Goal: Task Accomplishment & Management: Manage account settings

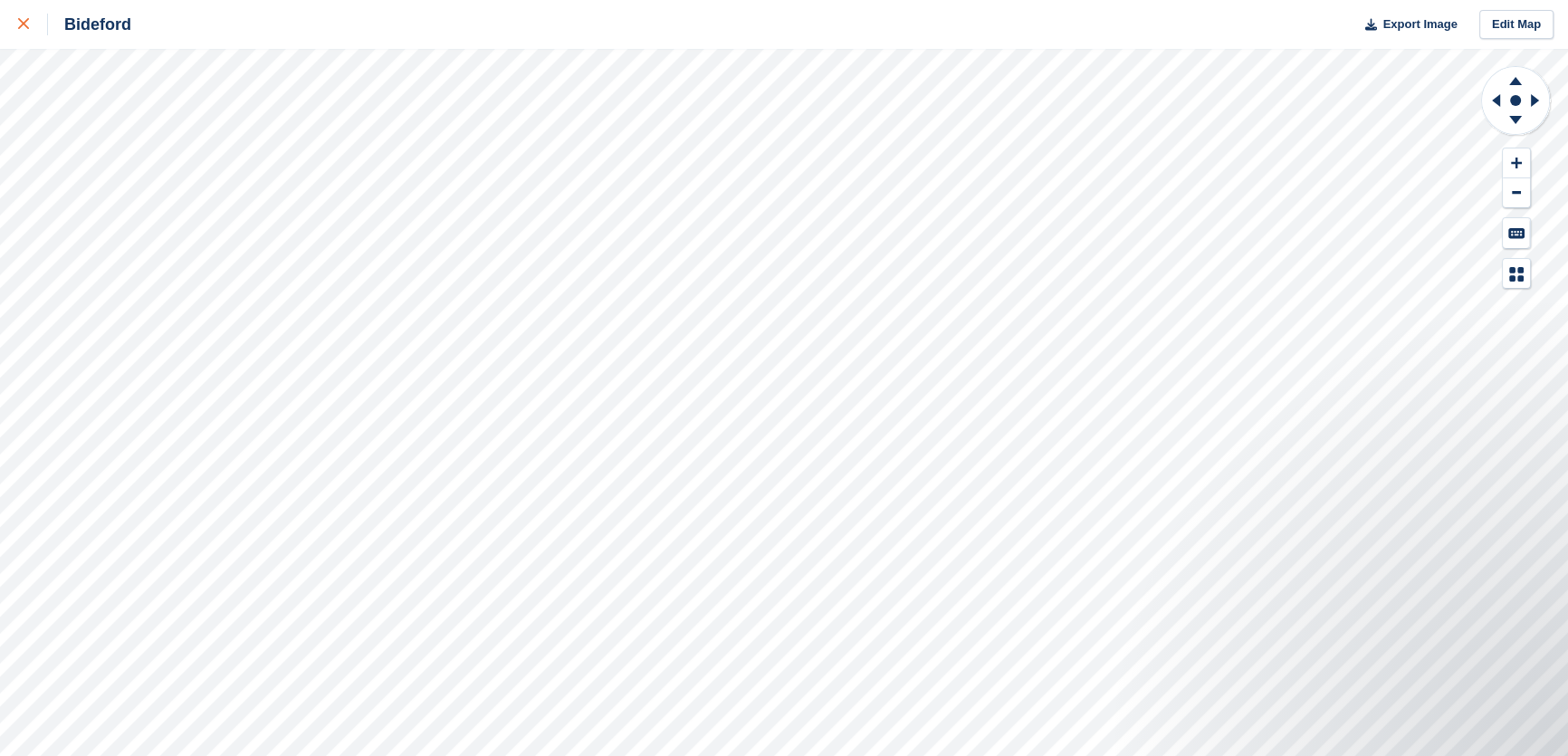
click at [25, 20] on icon at bounding box center [23, 23] width 10 height 10
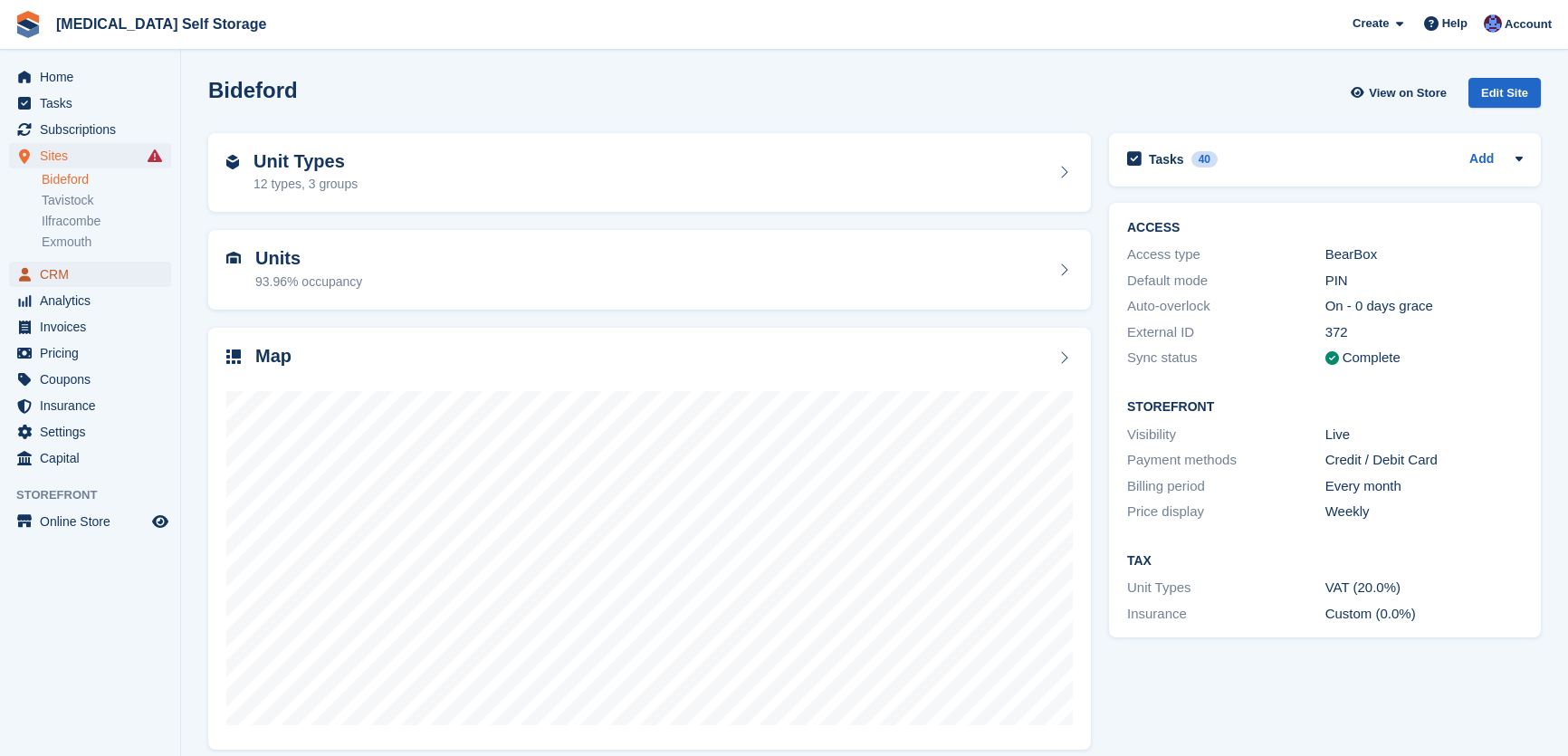
click at [67, 276] on span "CRM" at bounding box center [94, 274] width 109 height 26
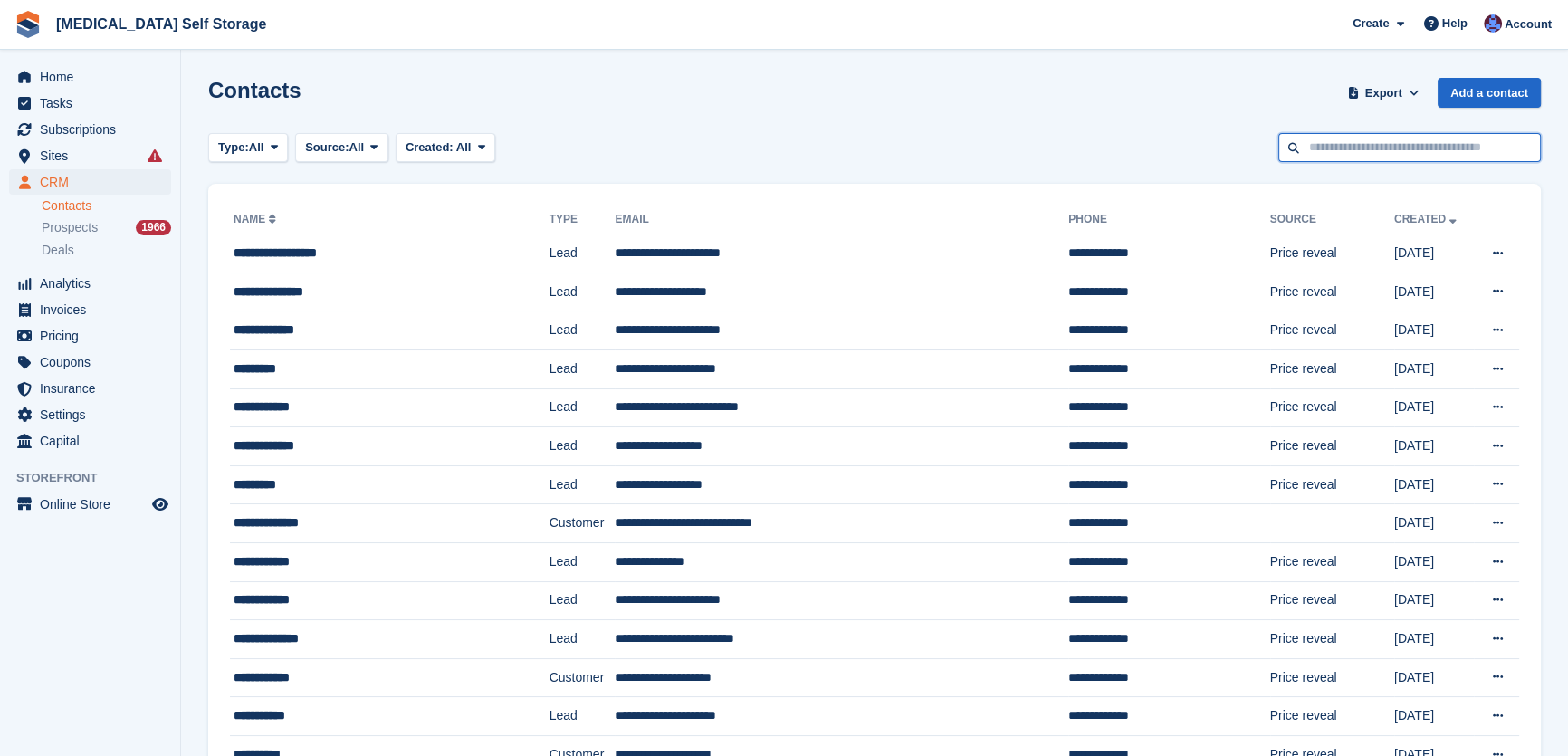
click at [1352, 151] on input "text" at bounding box center [1410, 148] width 263 height 30
type input "*******"
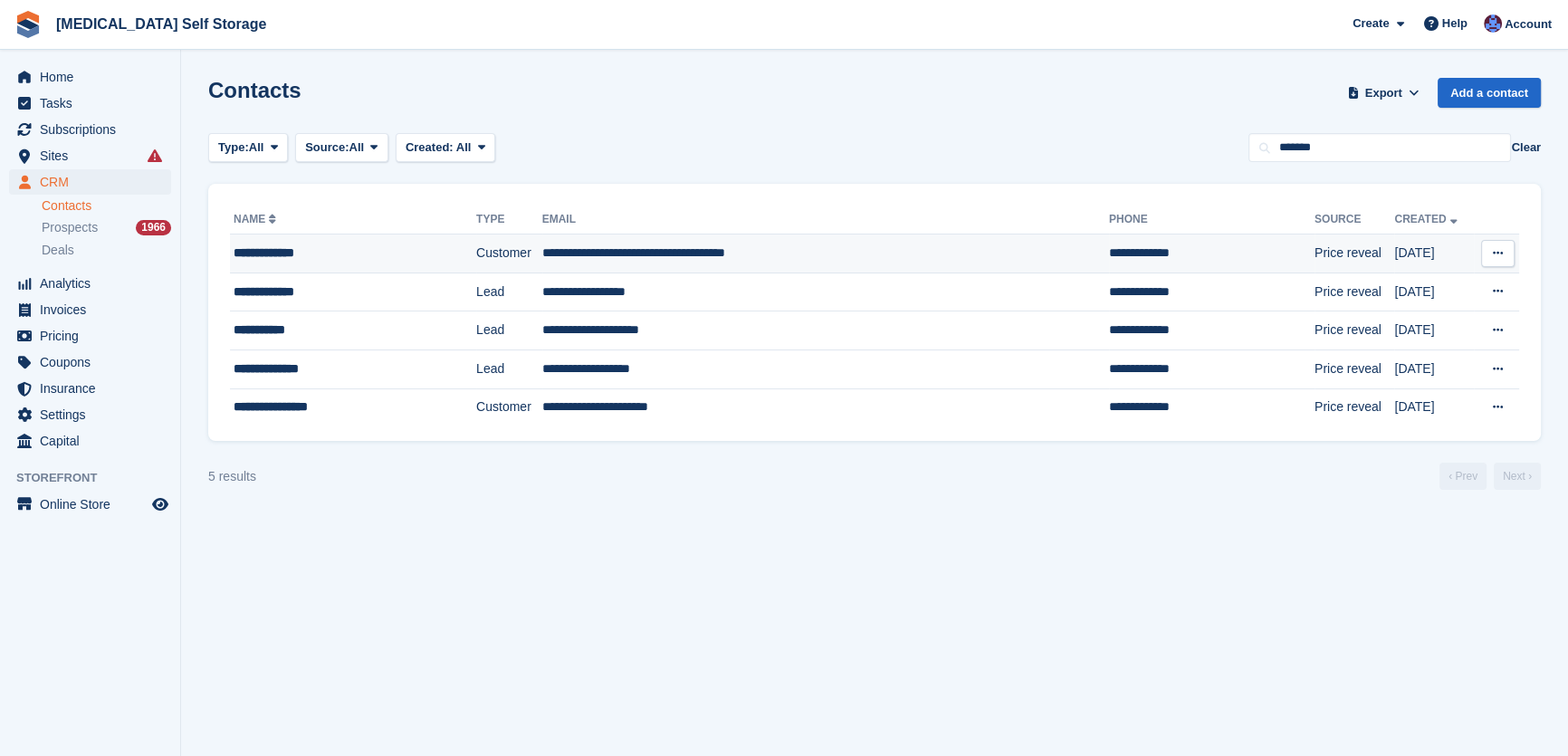
click at [688, 249] on td "**********" at bounding box center [825, 253] width 566 height 39
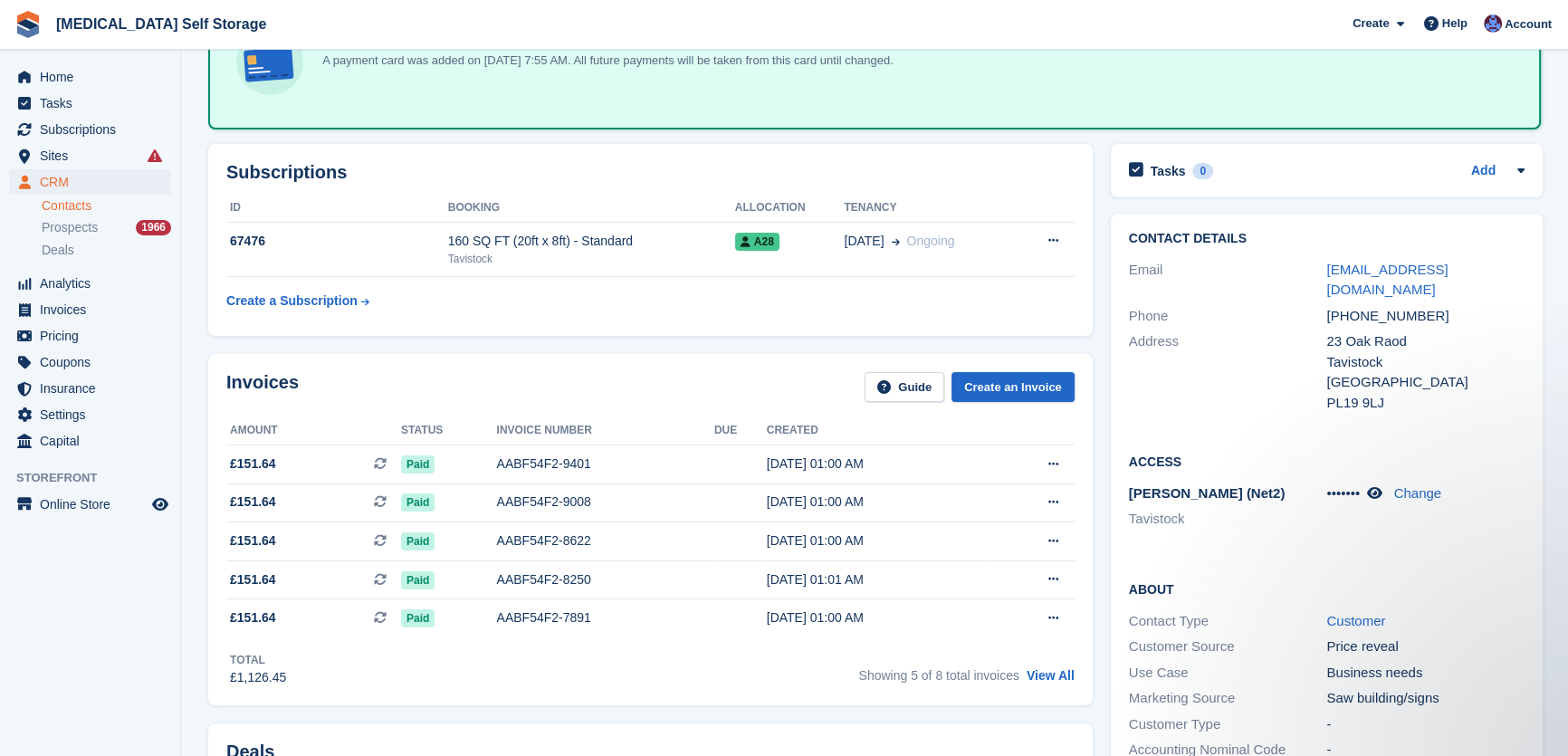
scroll to position [164, 0]
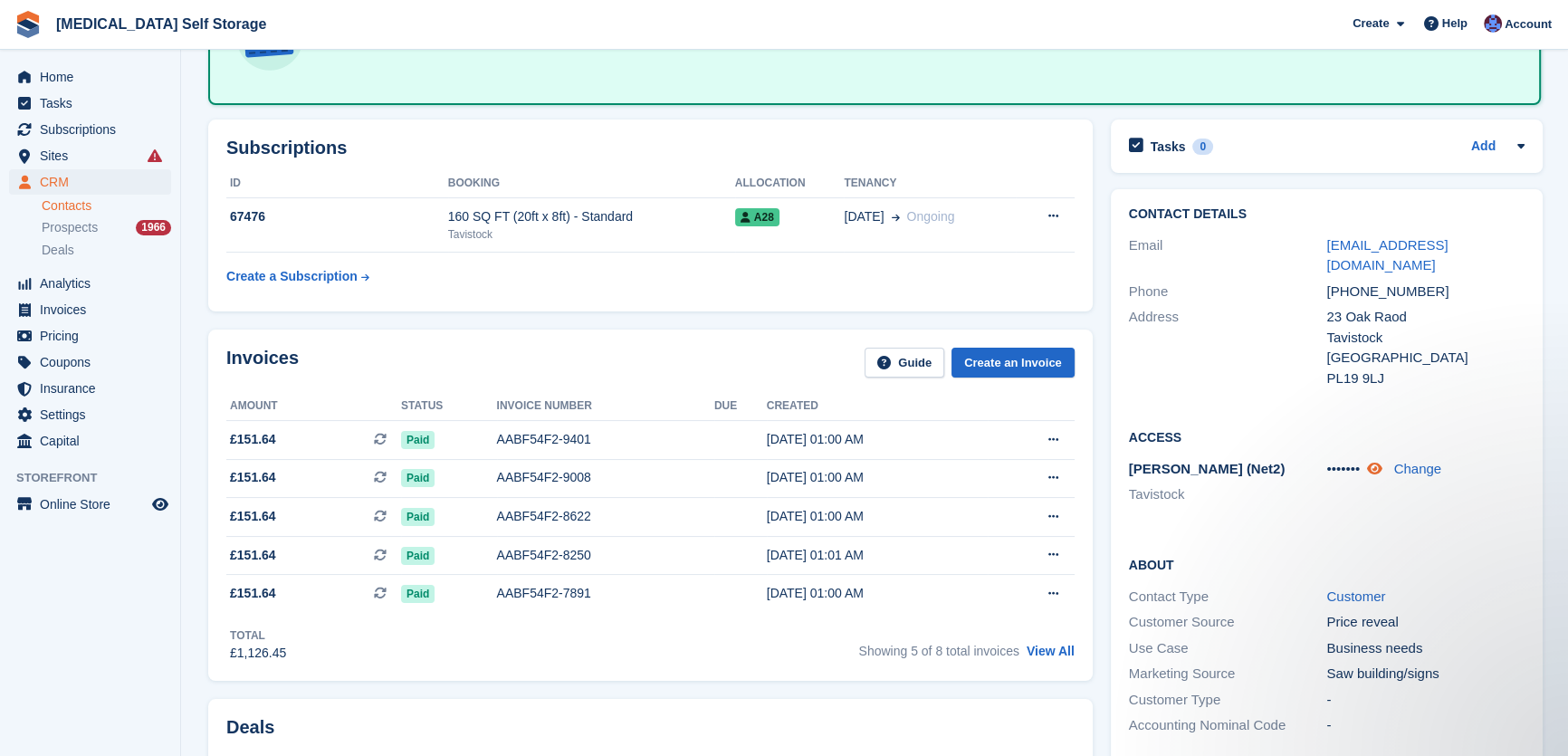
click at [1376, 470] on icon at bounding box center [1375, 468] width 15 height 13
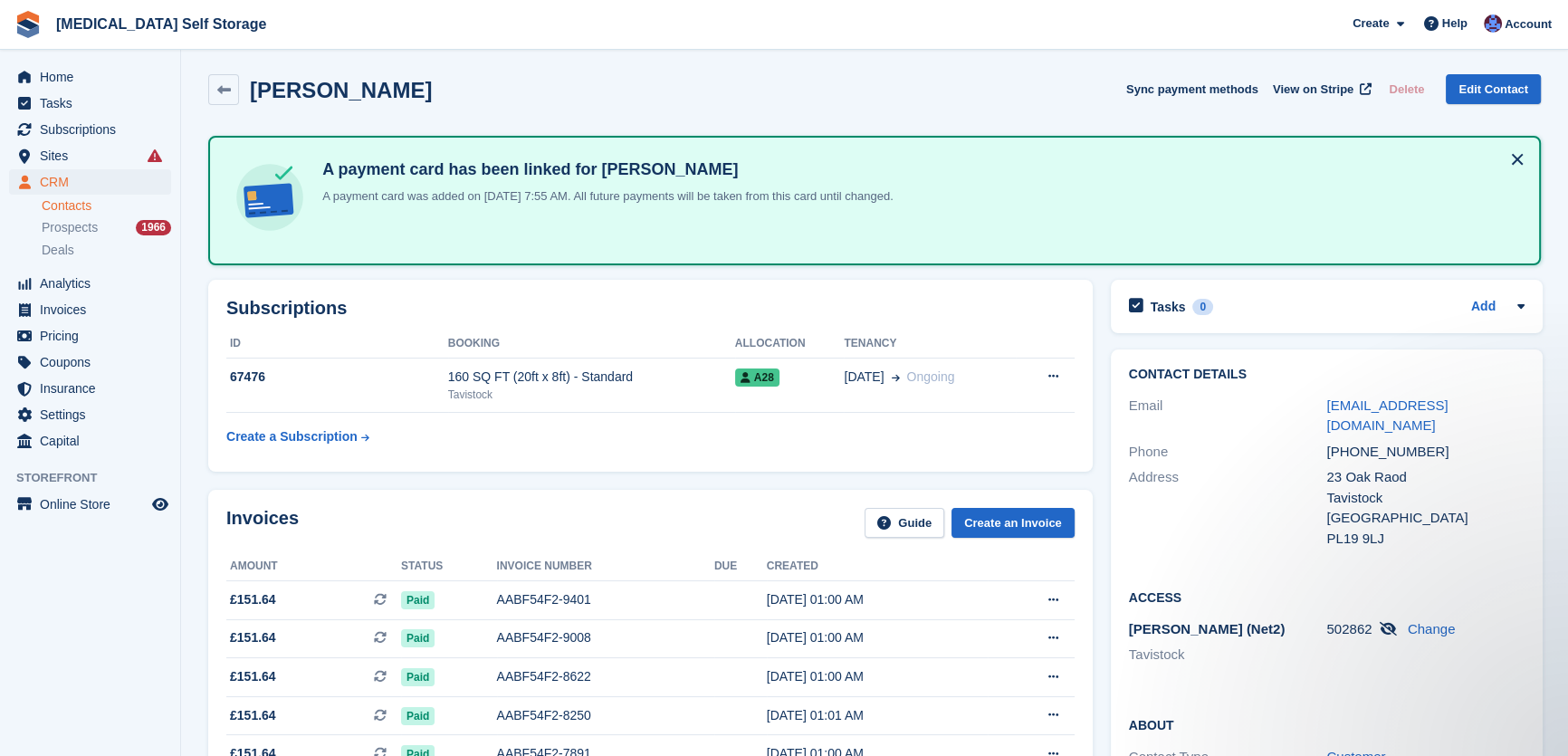
scroll to position [0, 0]
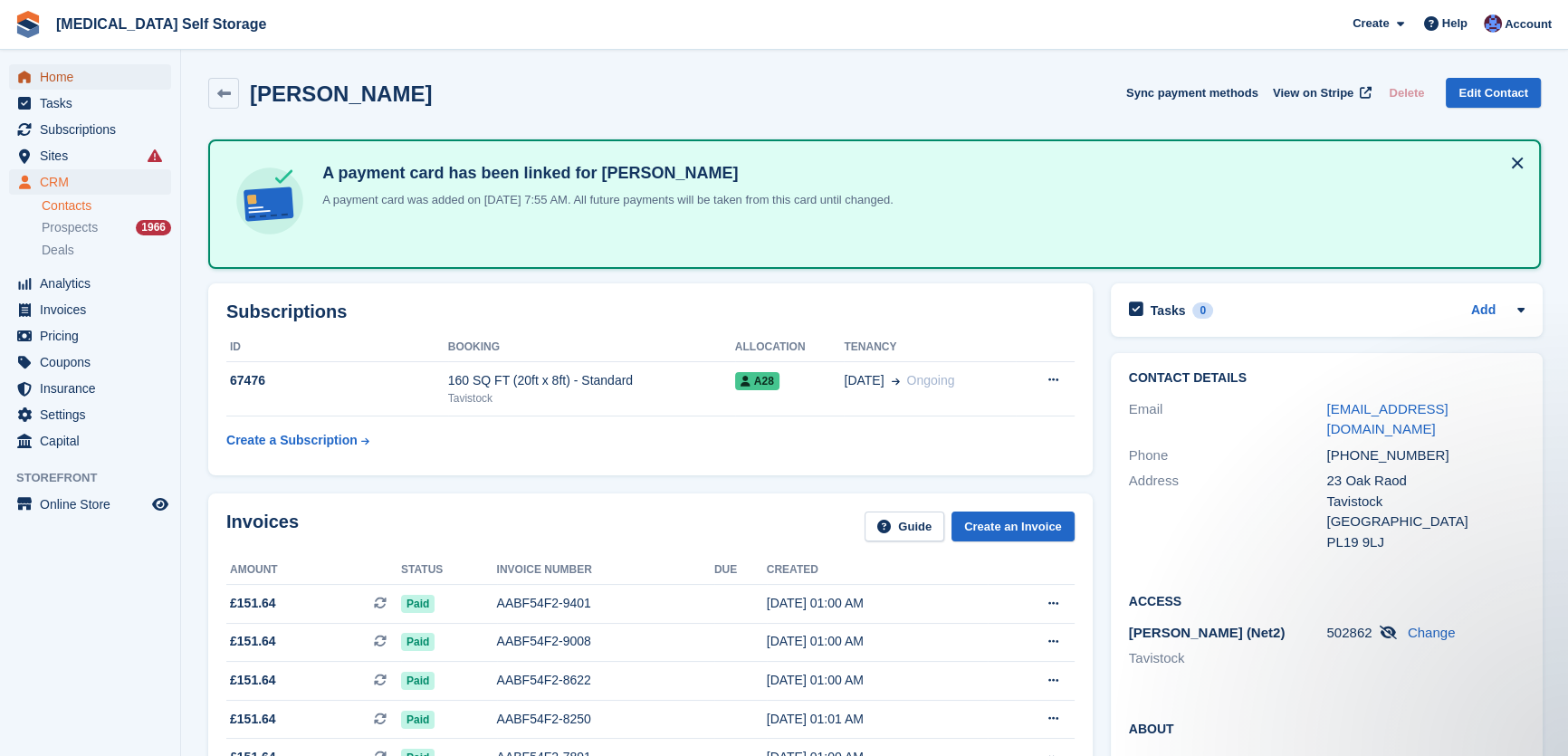
click at [88, 82] on span "Home" at bounding box center [94, 77] width 109 height 26
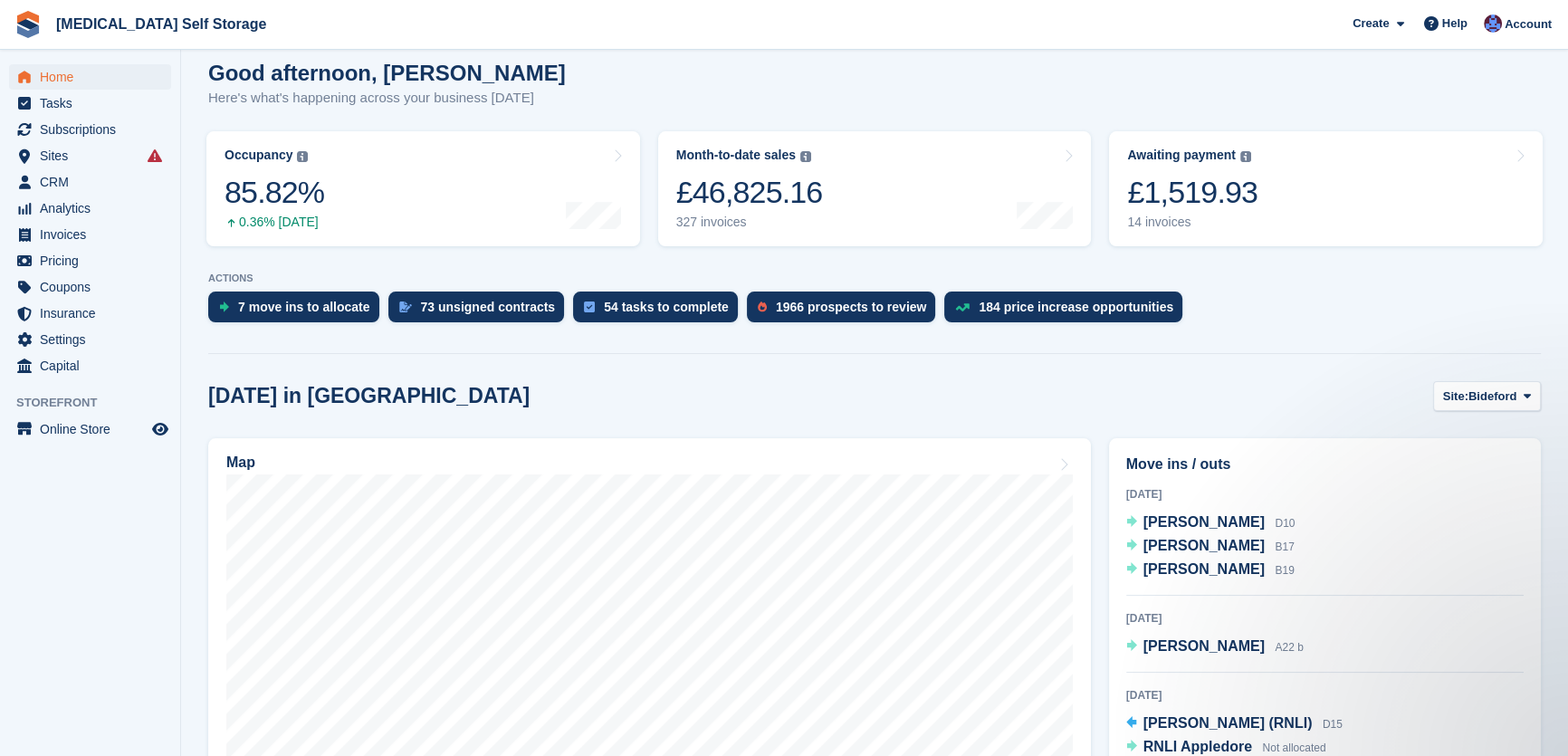
scroll to position [328, 0]
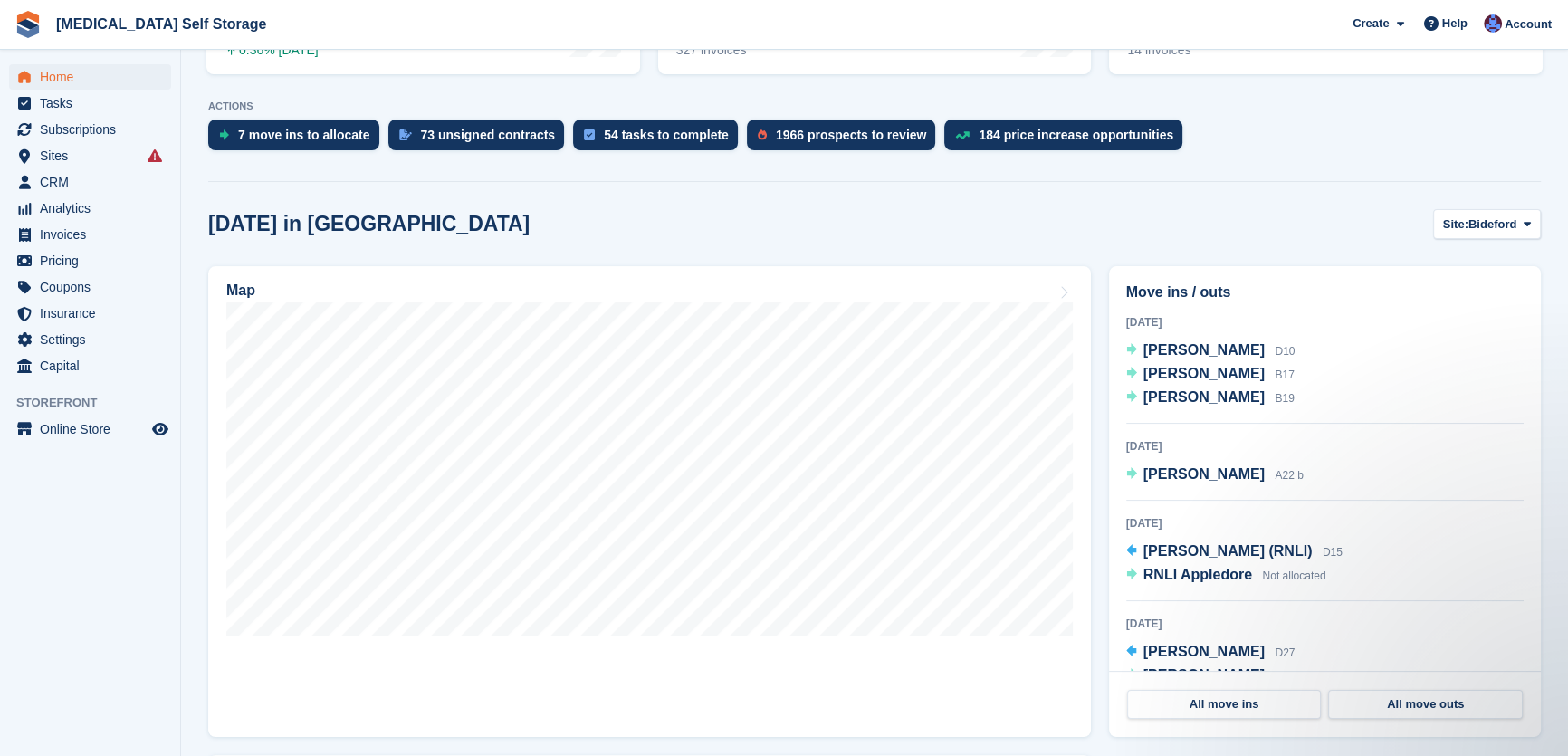
click at [625, 223] on div "Today in Bideford Site: Bideford Bideford Tavistock Ilfracombe Exmouth" at bounding box center [875, 224] width 1333 height 30
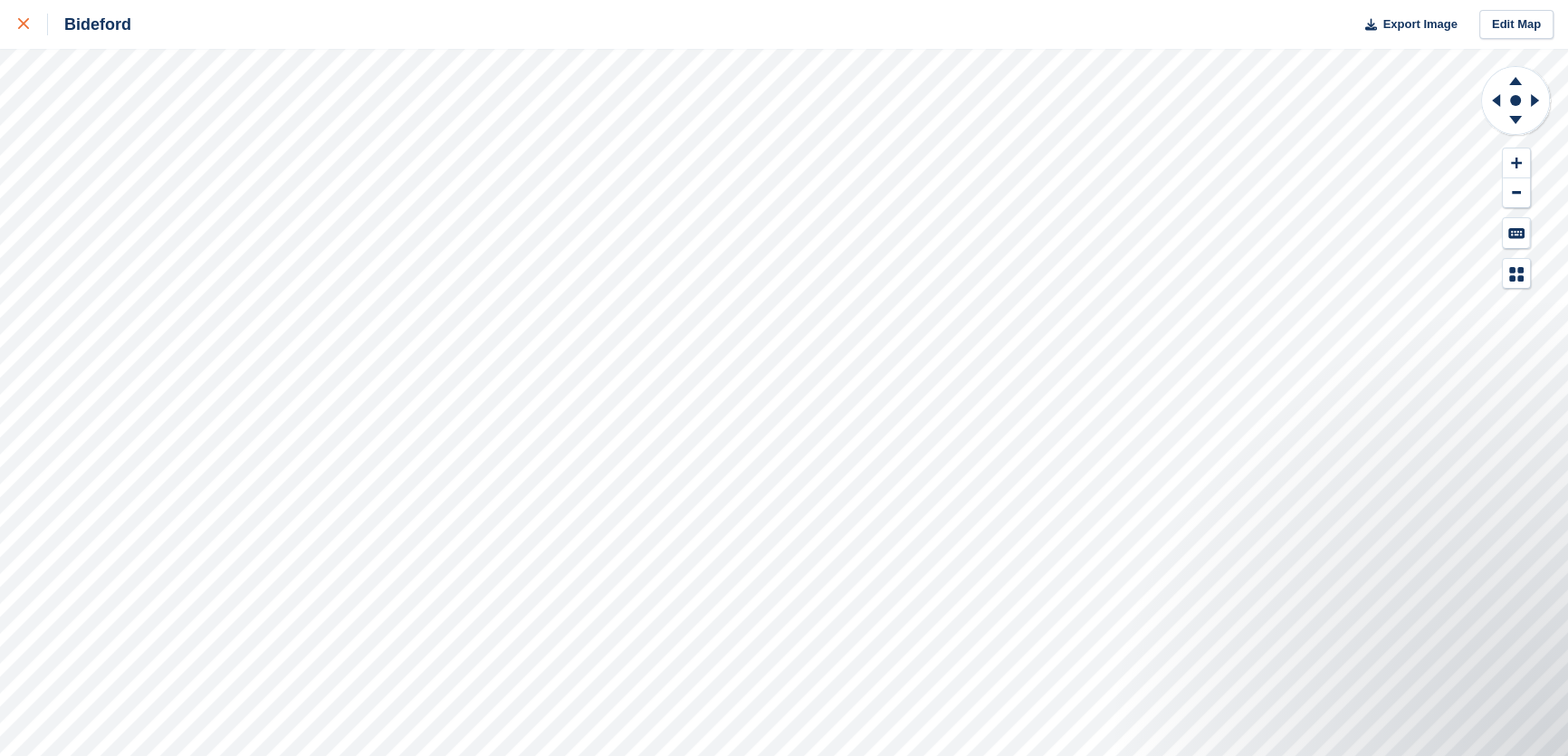
click at [26, 28] on icon at bounding box center [23, 23] width 10 height 10
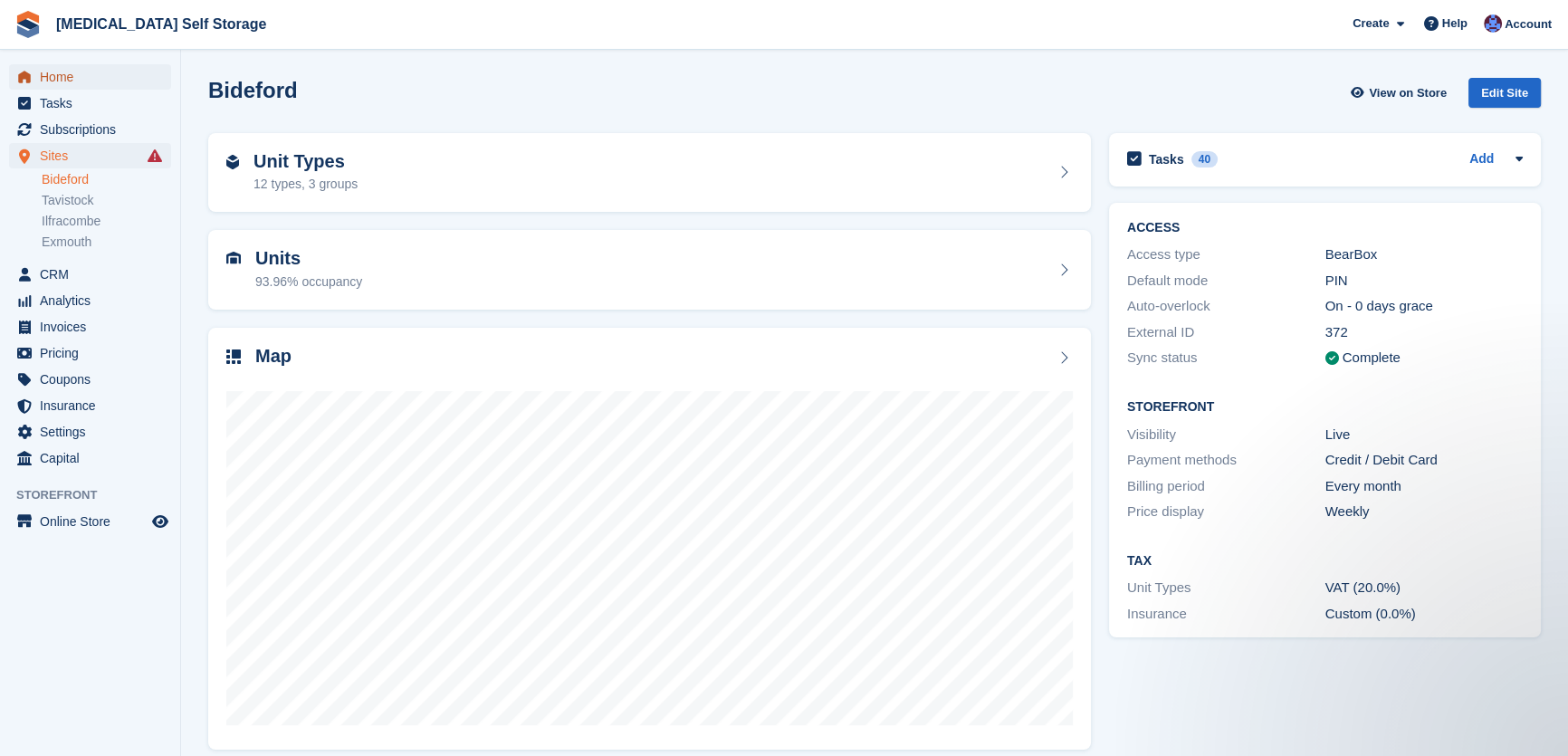
click at [53, 74] on span "Home" at bounding box center [94, 77] width 109 height 26
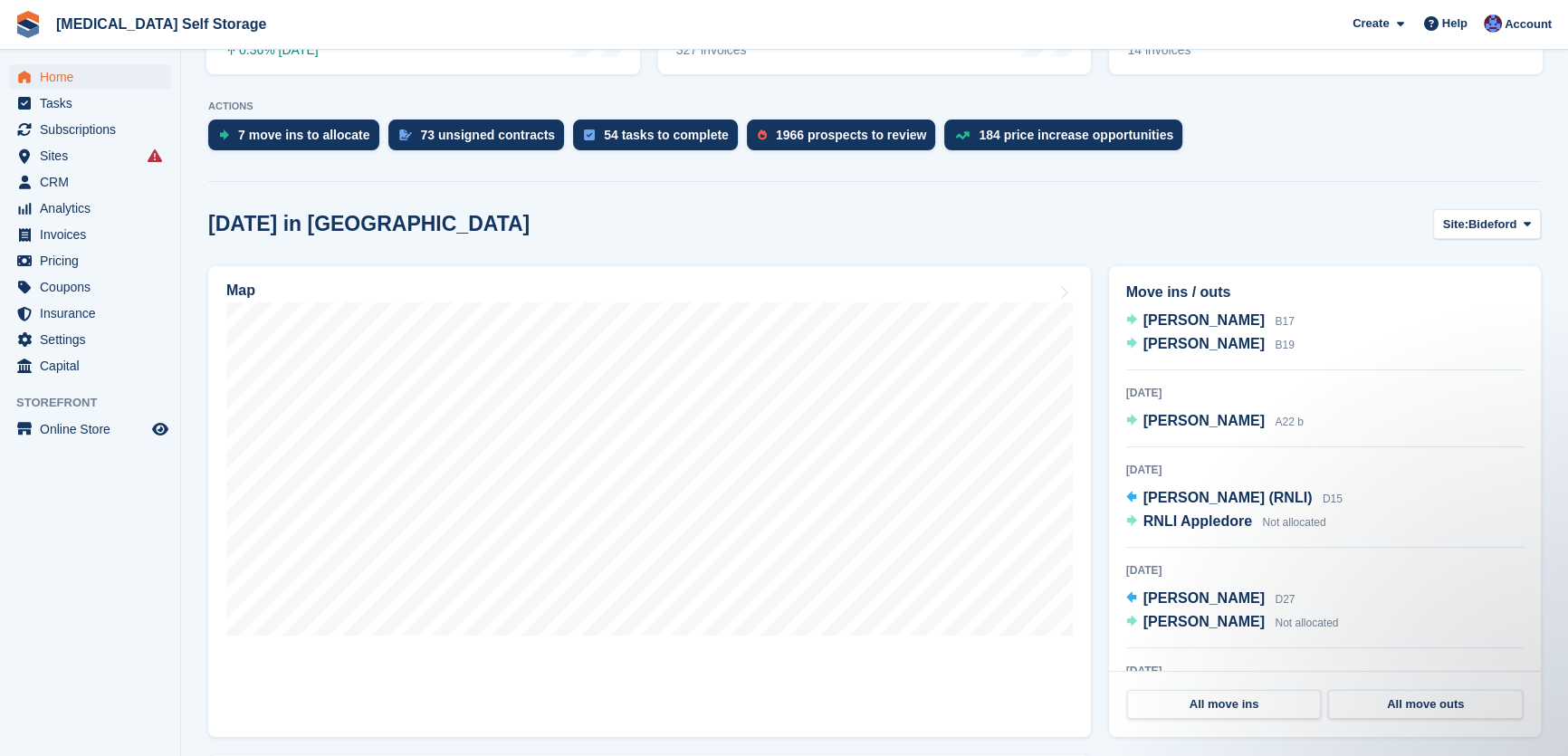
scroll to position [82, 0]
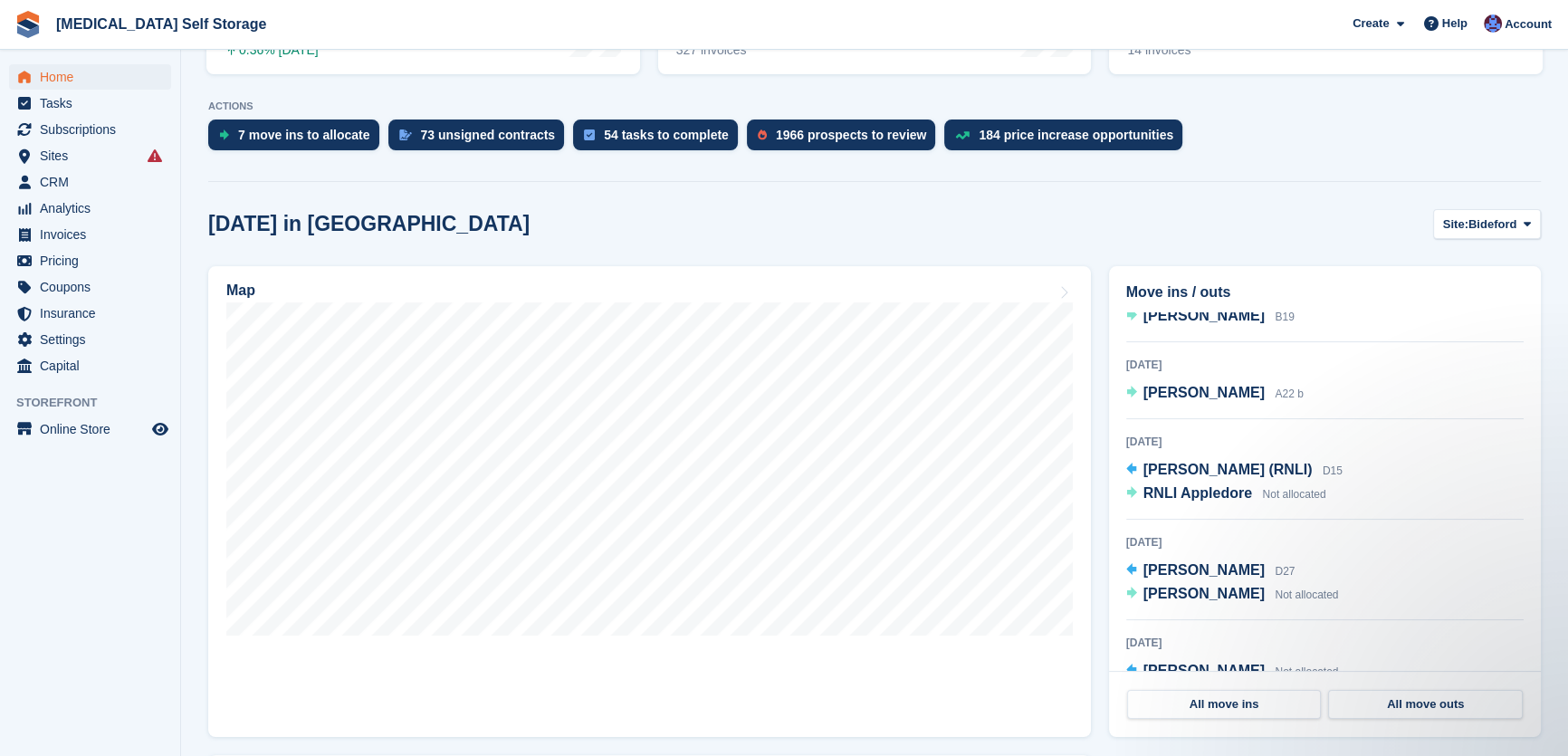
click at [534, 230] on div "Today in Bideford Site: Bideford Bideford Tavistock Ilfracombe Exmouth" at bounding box center [875, 224] width 1333 height 30
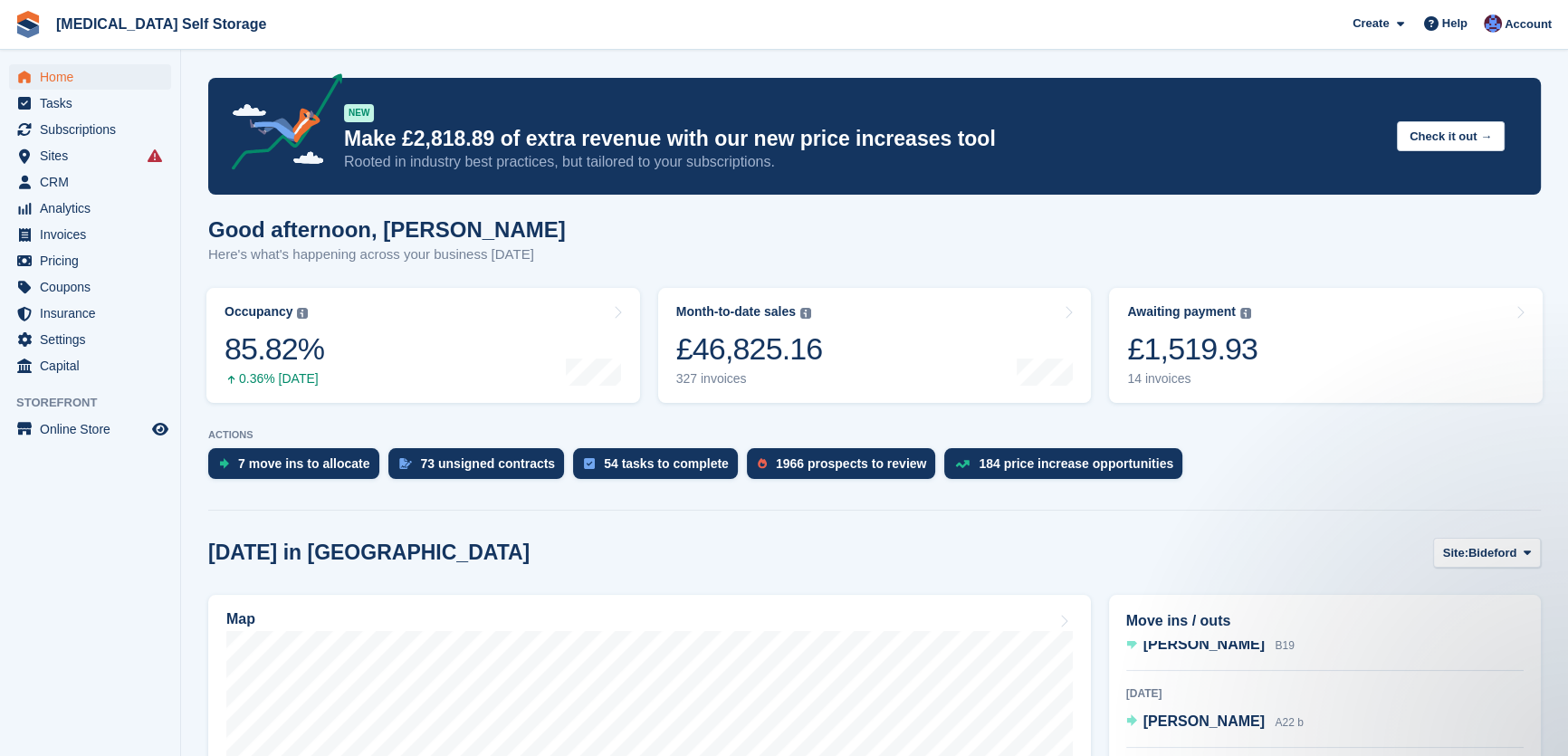
click at [614, 240] on div "Good afternoon, Helen Here's what's happening across your business today" at bounding box center [875, 251] width 1333 height 70
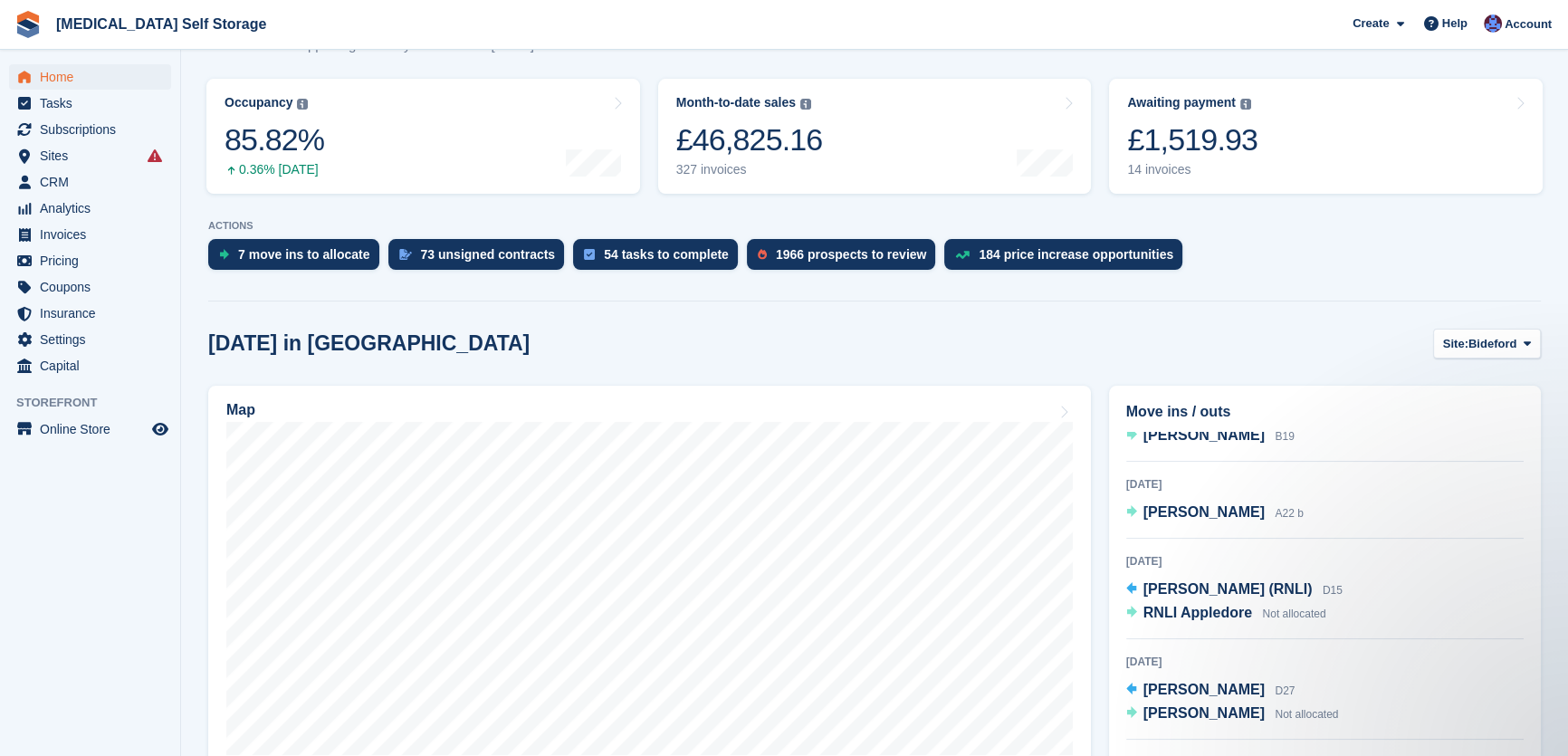
scroll to position [247, 0]
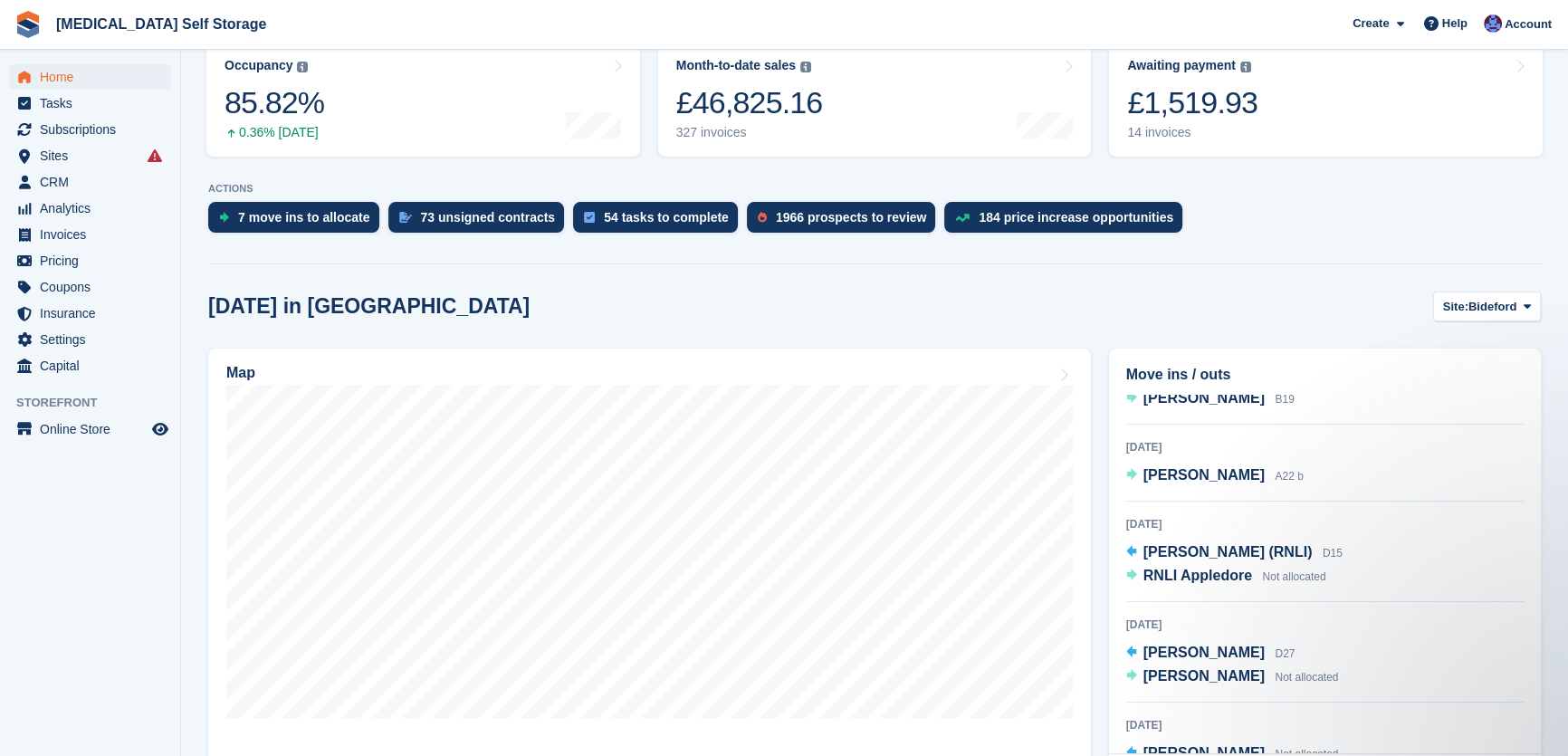
click at [544, 268] on section "NEW Make £2,818.89 of extra revenue with our new price increases tool Rooted in…" at bounding box center [874, 706] width 1387 height 1904
click at [1480, 299] on span "Bideford" at bounding box center [1492, 307] width 48 height 18
click at [1451, 450] on link "Exmouth" at bounding box center [1453, 448] width 157 height 32
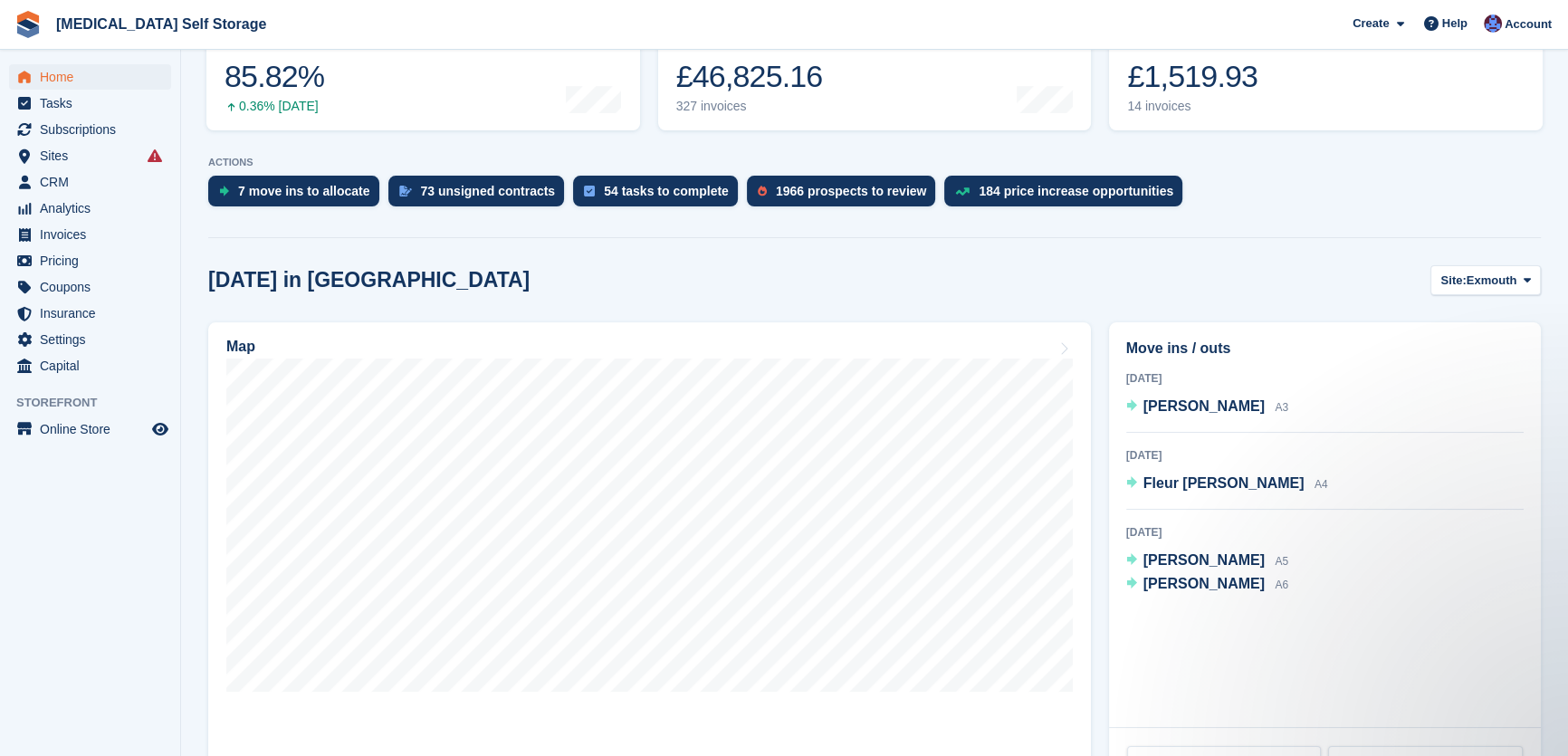
scroll to position [0, 0]
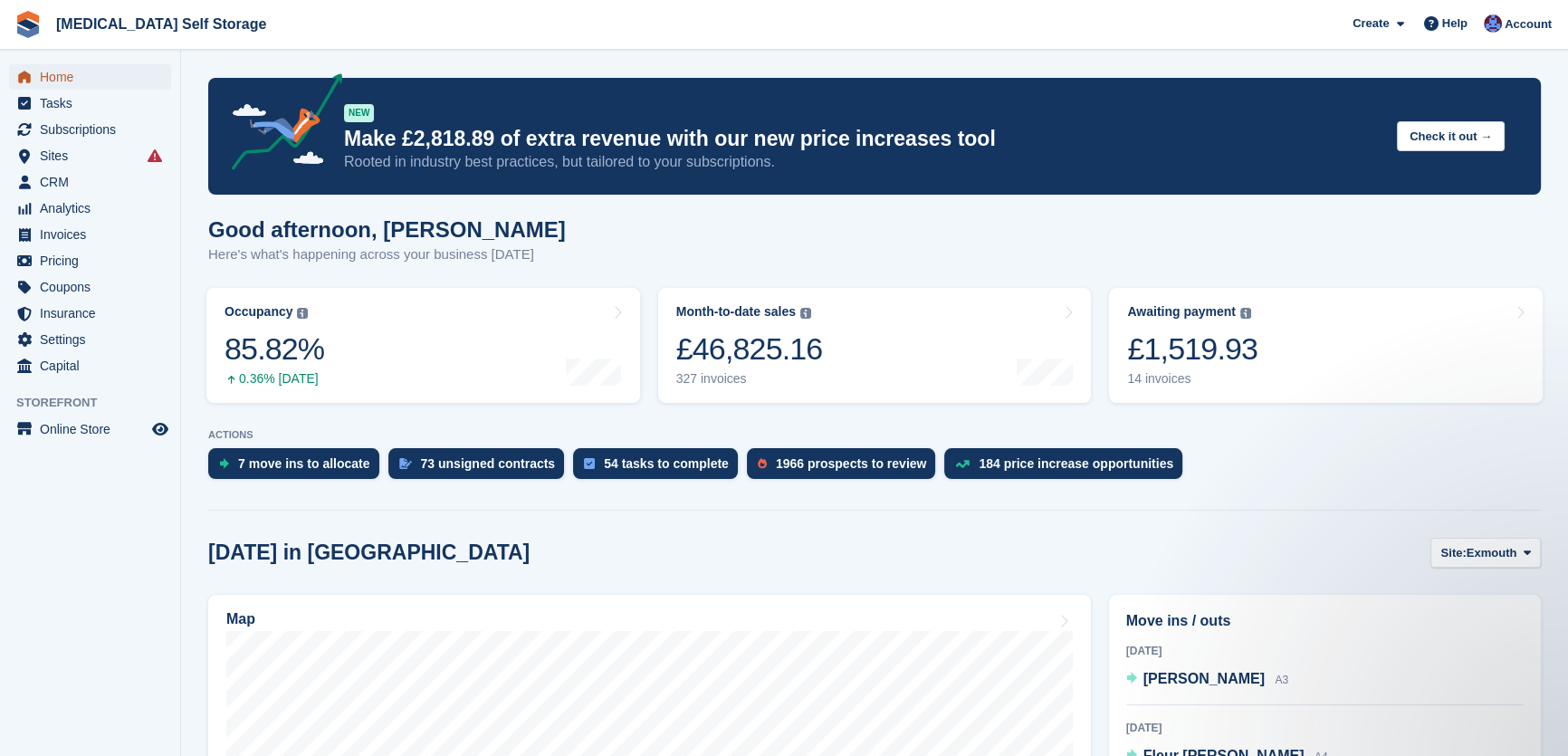
click at [60, 72] on span "Home" at bounding box center [94, 77] width 109 height 26
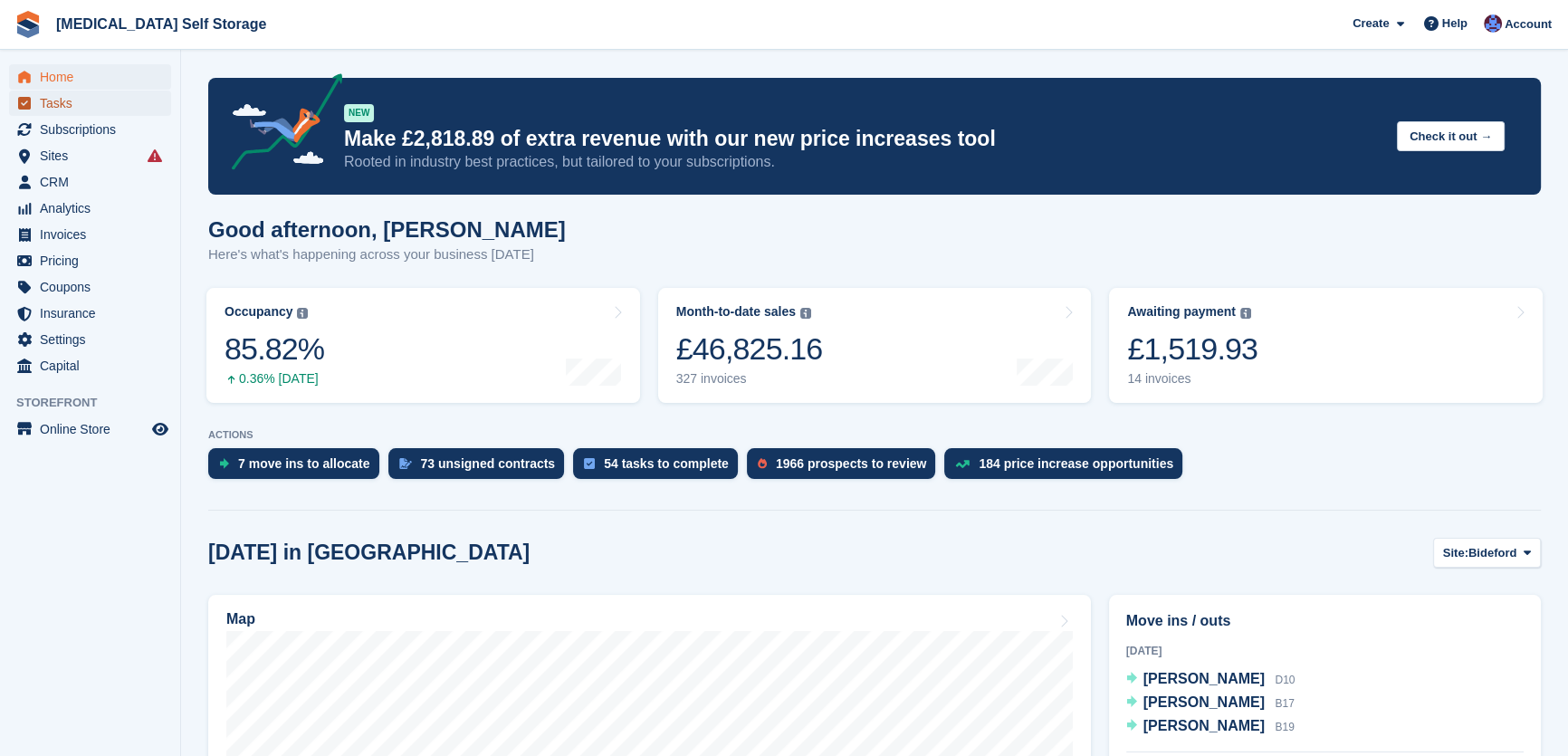
drag, startPoint x: 66, startPoint y: 106, endPoint x: 57, endPoint y: 102, distance: 9.8
click at [66, 106] on span "Tasks" at bounding box center [94, 103] width 109 height 26
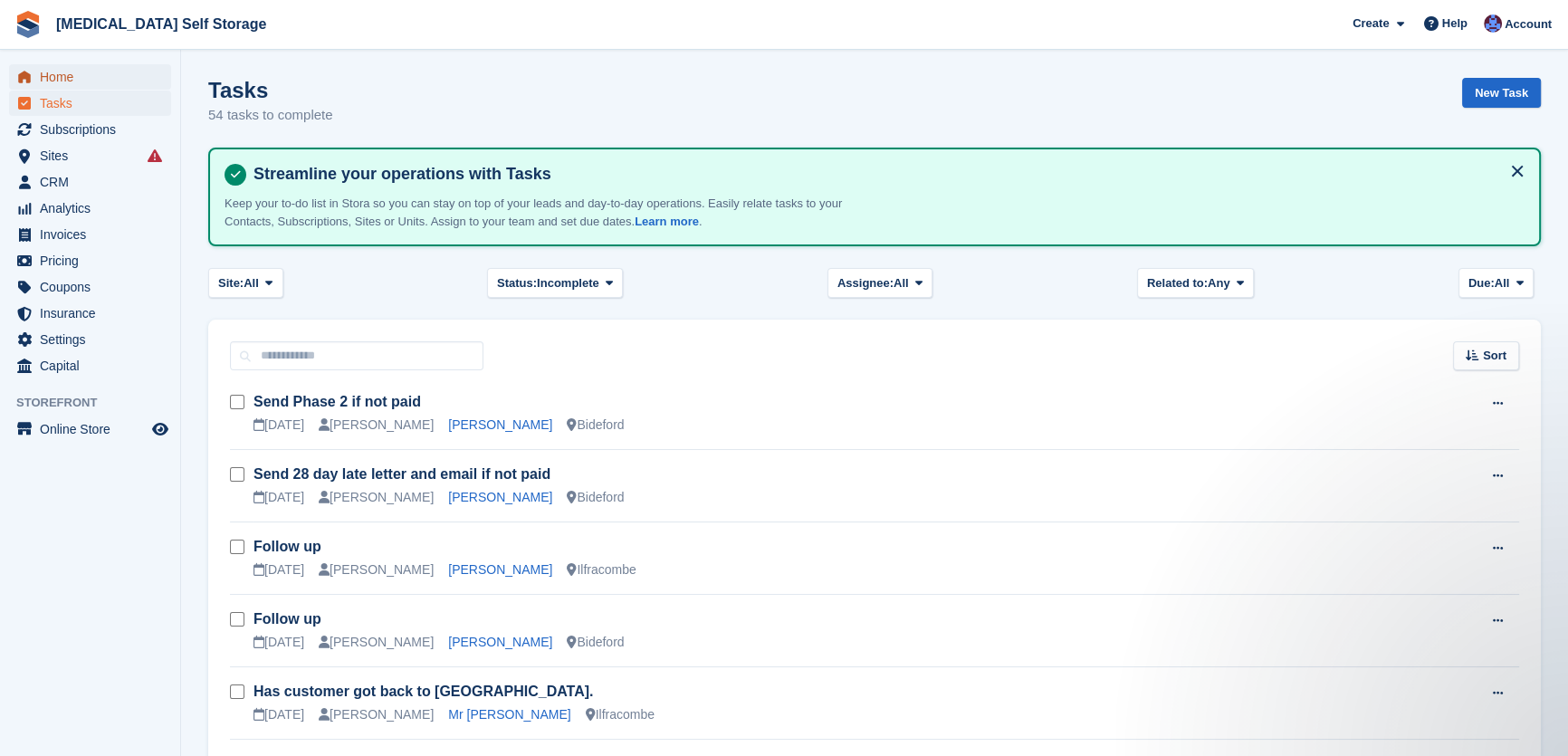
drag, startPoint x: 77, startPoint y: 74, endPoint x: 83, endPoint y: 96, distance: 22.8
click at [78, 75] on span "Home" at bounding box center [94, 77] width 109 height 26
